Goal: Feedback & Contribution: Leave review/rating

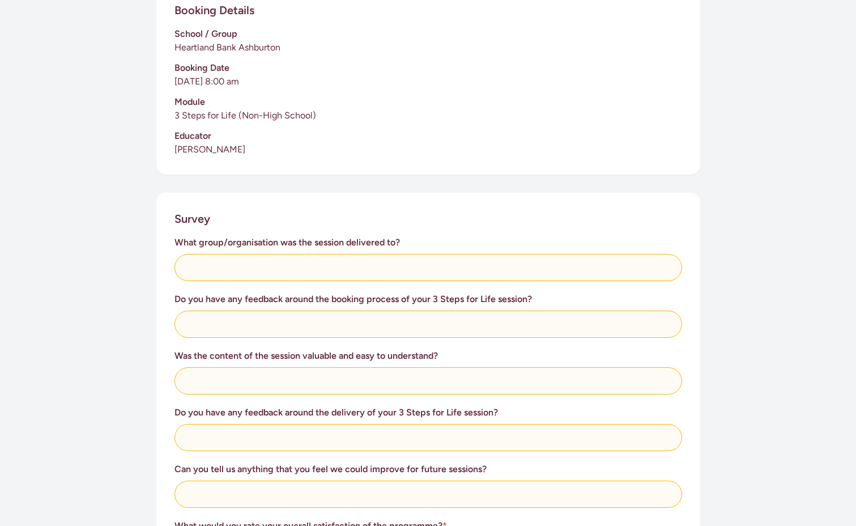
scroll to position [283, 0]
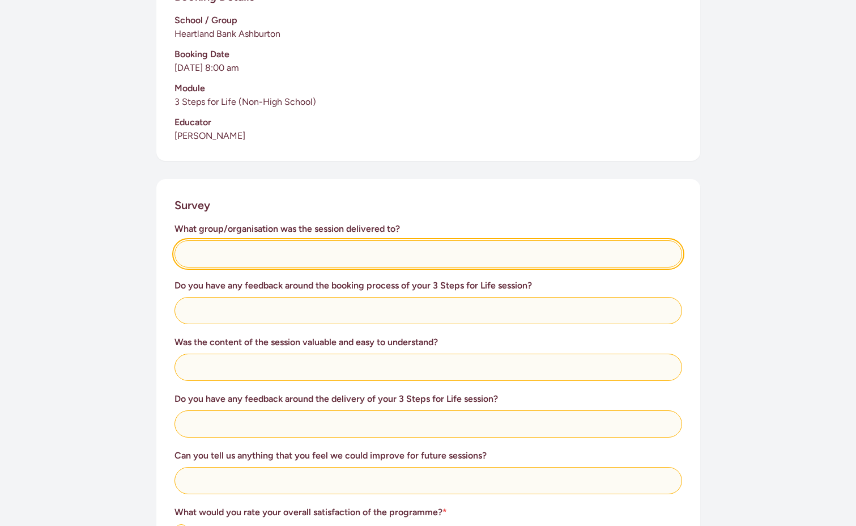
click at [331, 257] on input "text" at bounding box center [429, 253] width 508 height 27
type input "Heartland Bank"
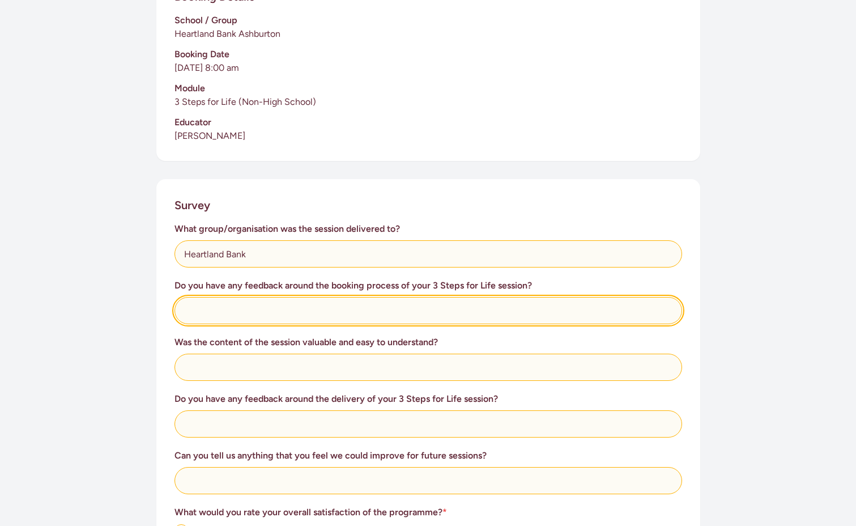
click at [307, 313] on input "text" at bounding box center [429, 310] width 508 height 27
type input "excellent programme and presenter did a great job"
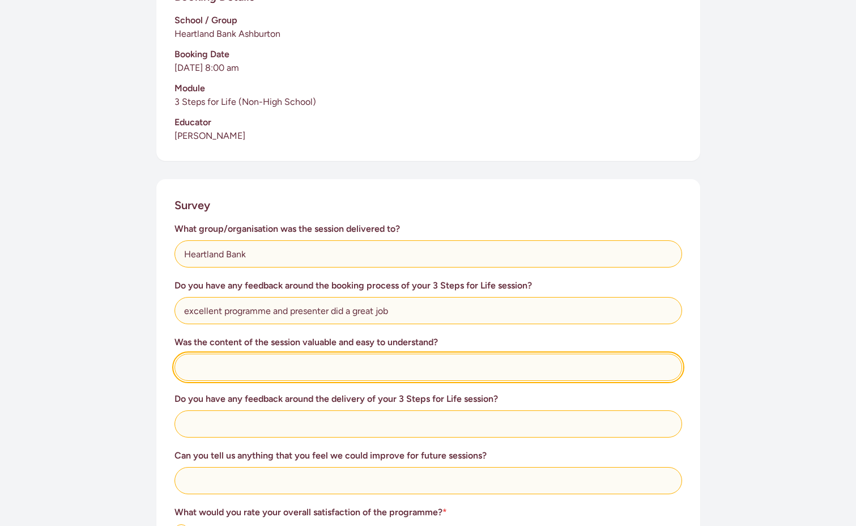
click at [307, 374] on input "text" at bounding box center [429, 367] width 508 height 27
type input "r"
type input "Presenter, [PERSON_NAME], did an awesoem jobail"
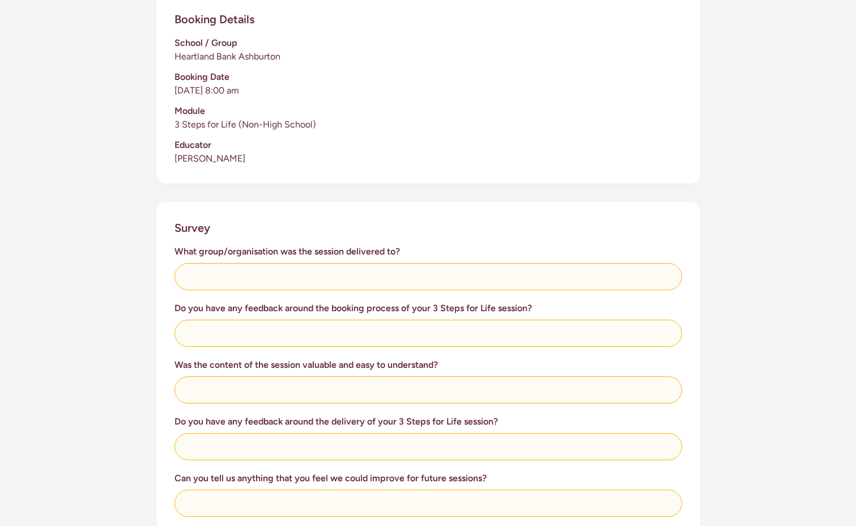
scroll to position [227, 0]
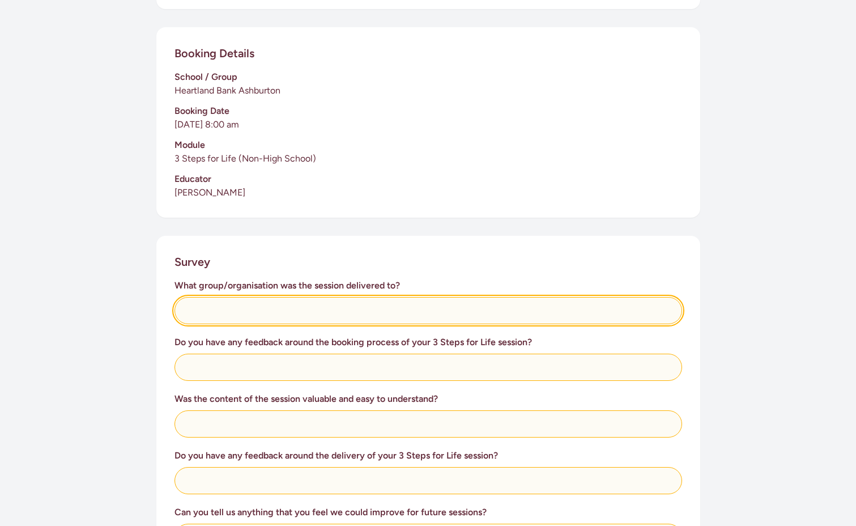
click at [269, 301] on input "text" at bounding box center [429, 310] width 508 height 27
type input "Heartland Bank"
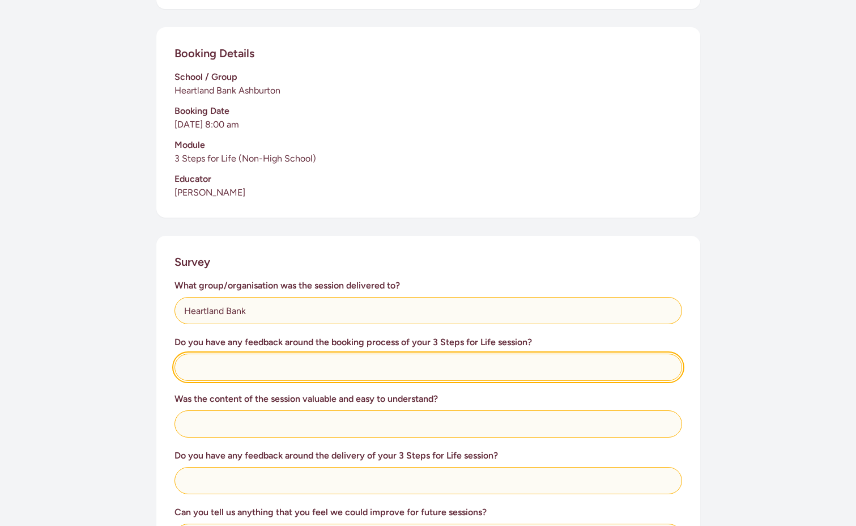
type input "excellent programme and presenter did a great job"
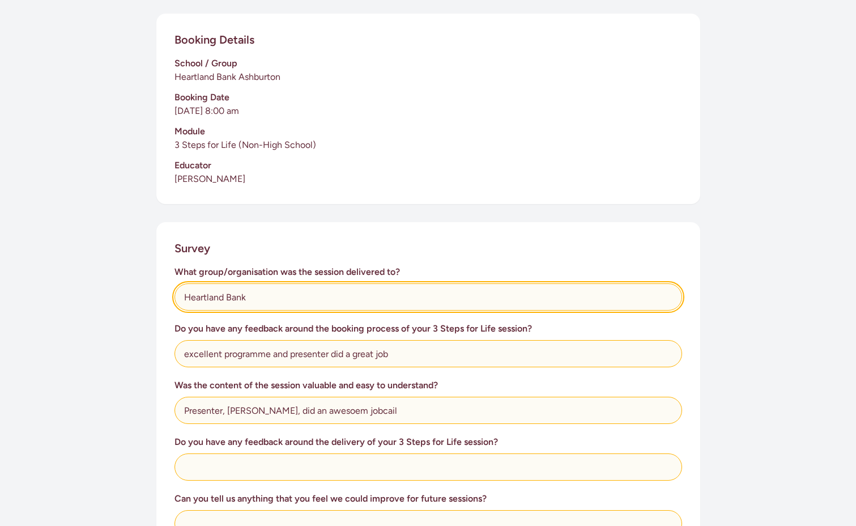
scroll to position [340, 0]
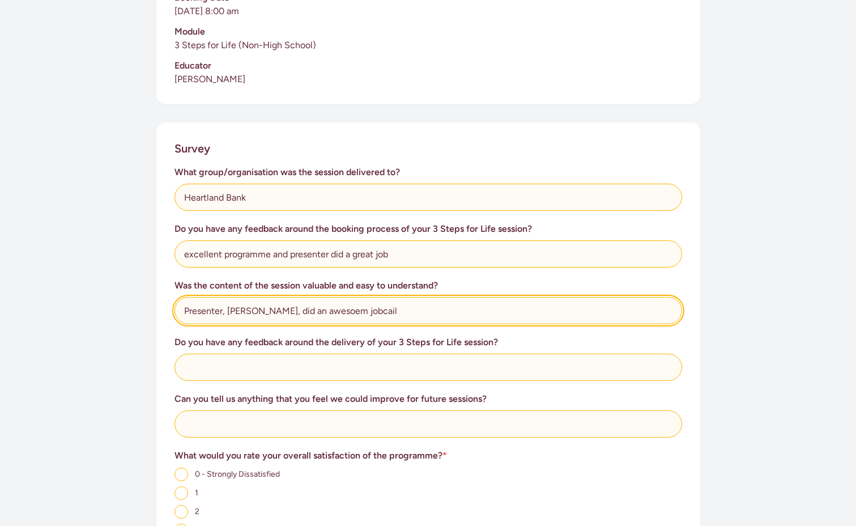
click at [259, 311] on input "Presenter, [PERSON_NAME], did an awesoem jobcail" at bounding box center [429, 310] width 508 height 27
type input "Presenter, [PERSON_NAME], very clearly taught the process"
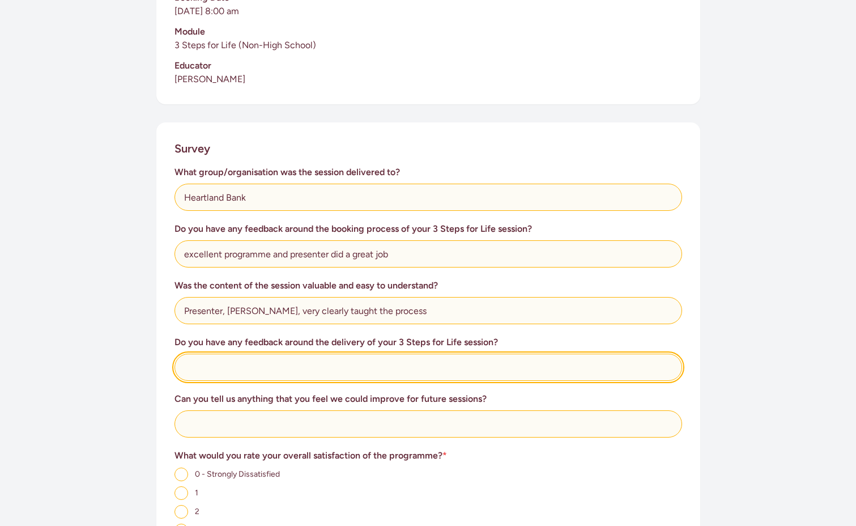
click at [286, 376] on input "text" at bounding box center [429, 367] width 508 height 27
type input "keep up the great work!"
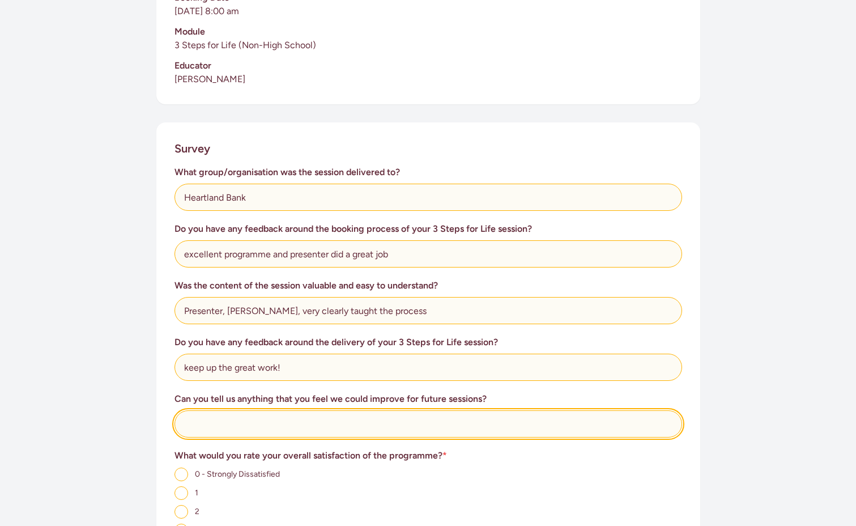
click at [320, 413] on input "text" at bounding box center [429, 423] width 508 height 27
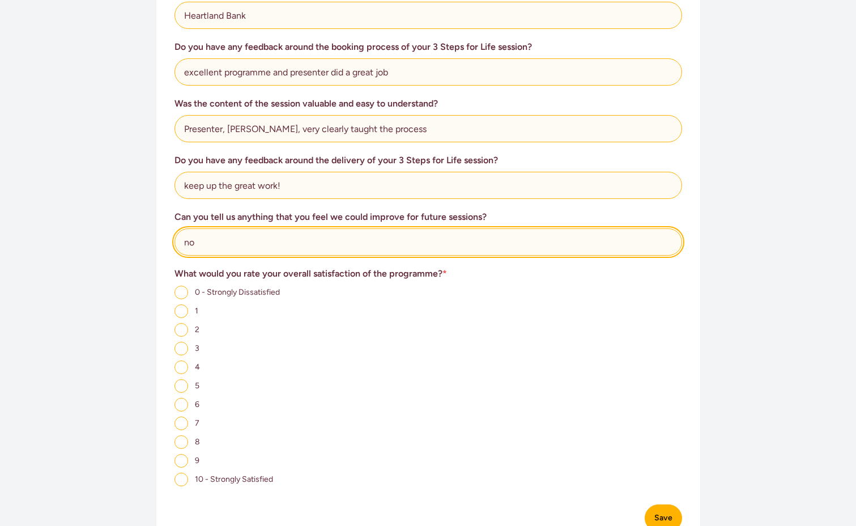
scroll to position [567, 0]
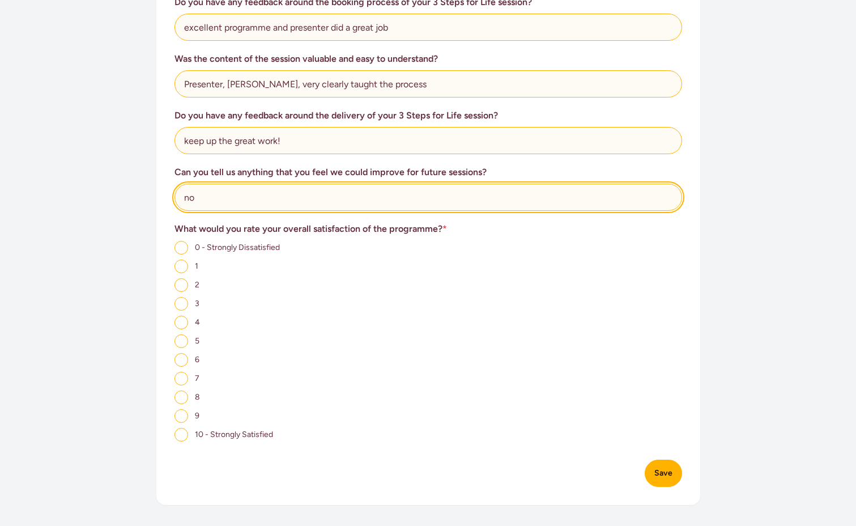
type input "no"
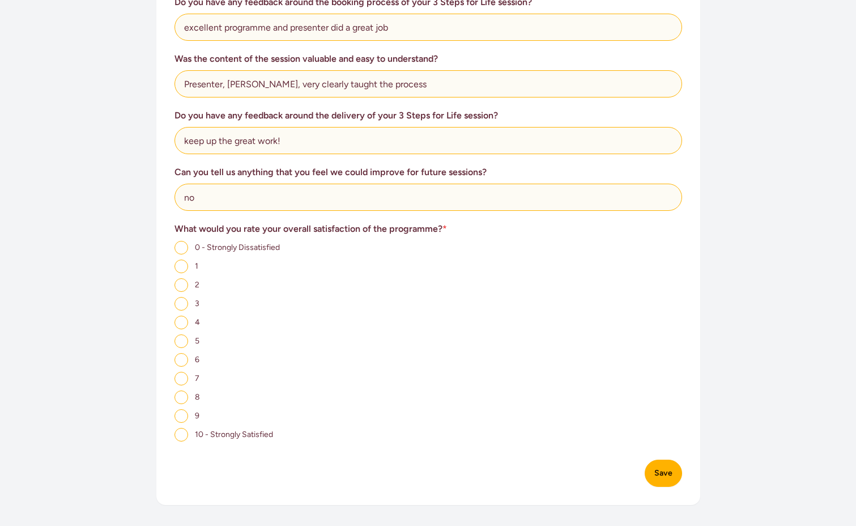
click at [188, 435] on input "10 - Strongly Satisfied" at bounding box center [182, 435] width 14 height 14
radio input "true"
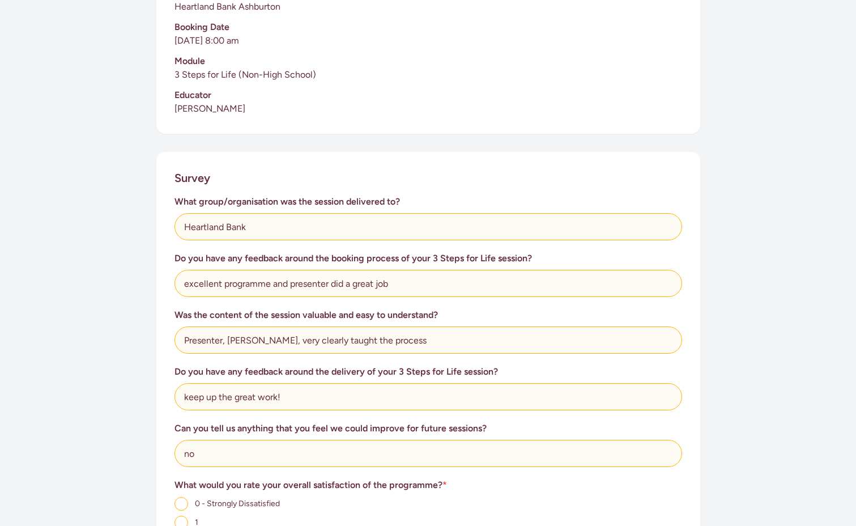
scroll to position [283, 0]
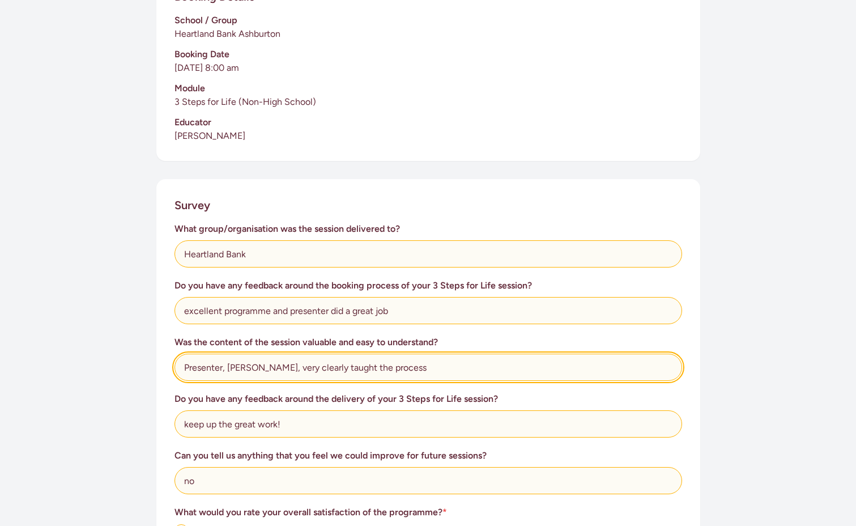
click at [182, 363] on input "Presenter, [PERSON_NAME], very clearly taught the process" at bounding box center [429, 367] width 508 height 27
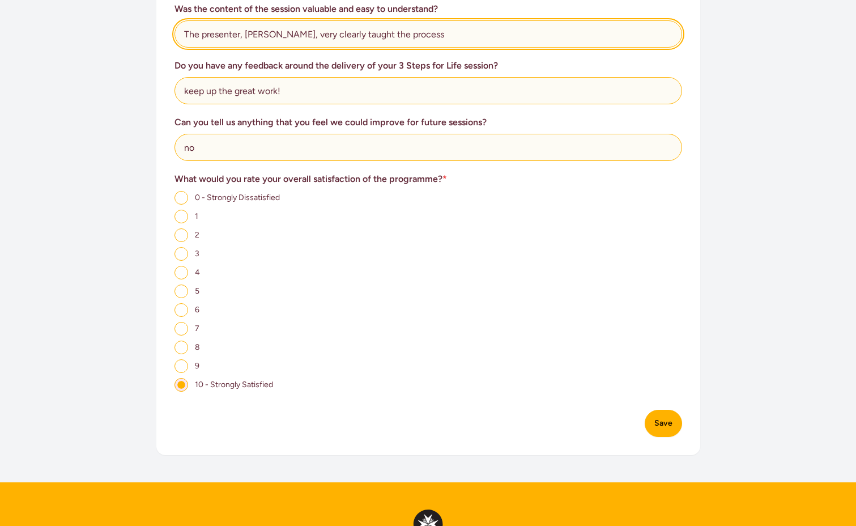
scroll to position [623, 0]
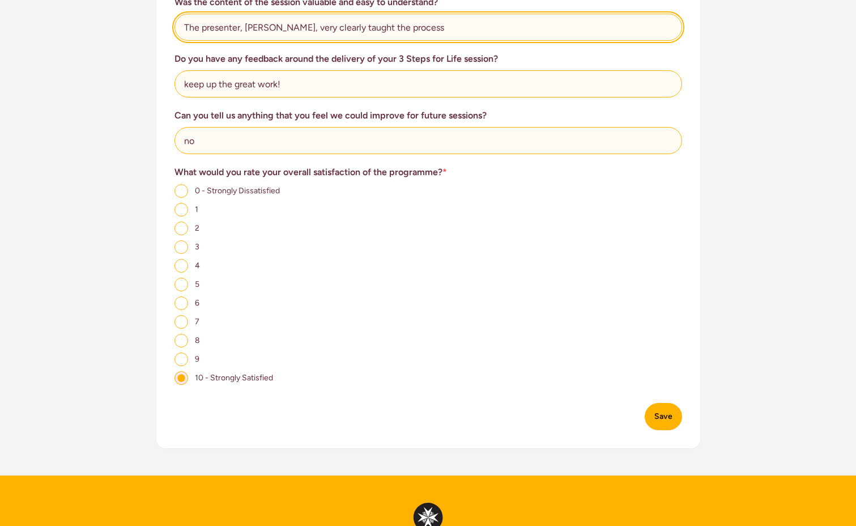
type input "The presenter, [PERSON_NAME], very clearly taught the process"
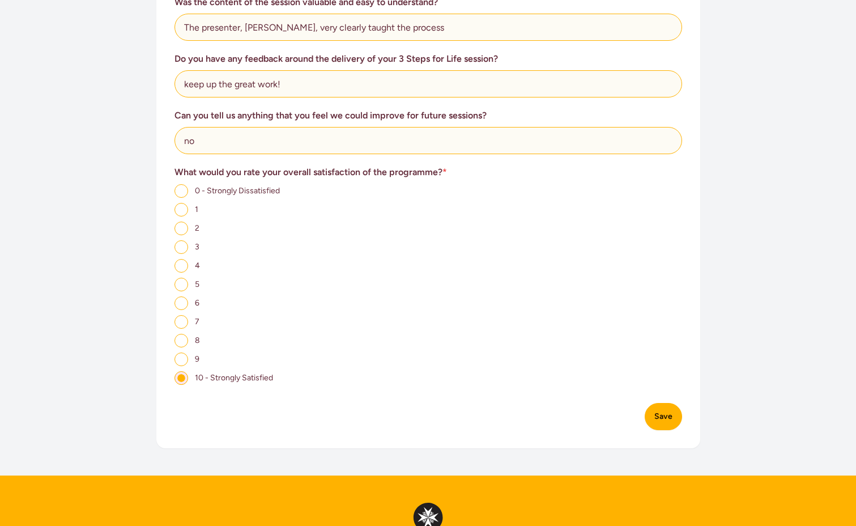
click at [666, 416] on button "Save" at bounding box center [663, 416] width 37 height 27
